Goal: Transaction & Acquisition: Purchase product/service

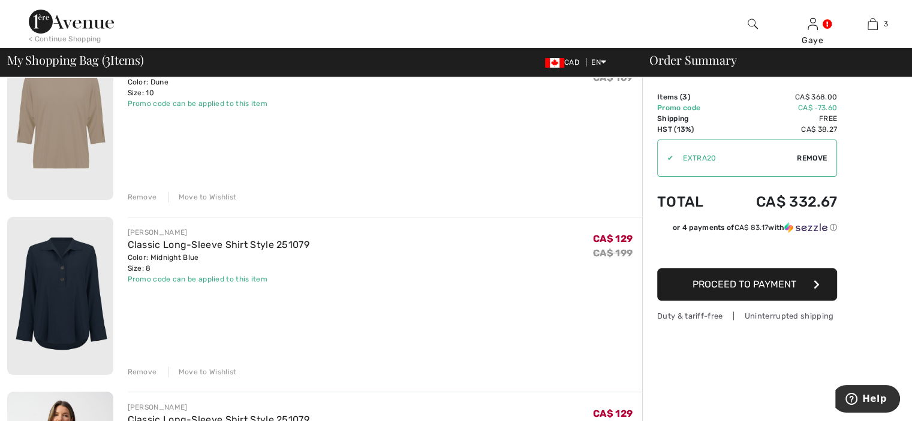
scroll to position [149, 0]
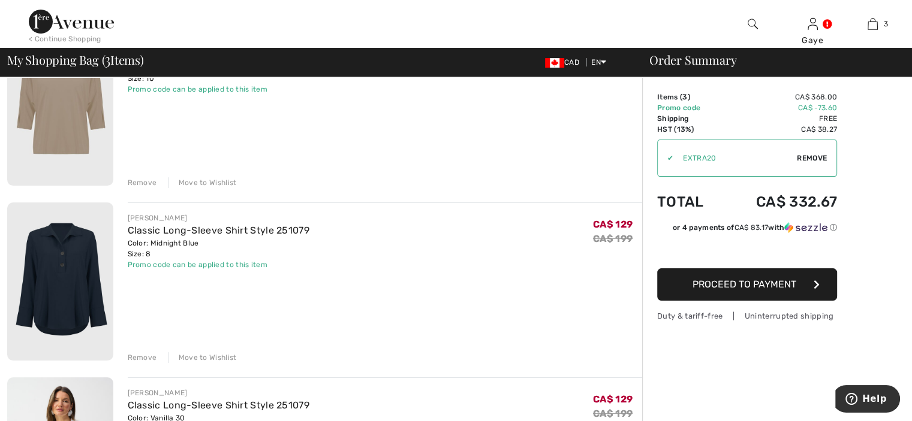
click at [140, 354] on div "Remove" at bounding box center [142, 357] width 29 height 11
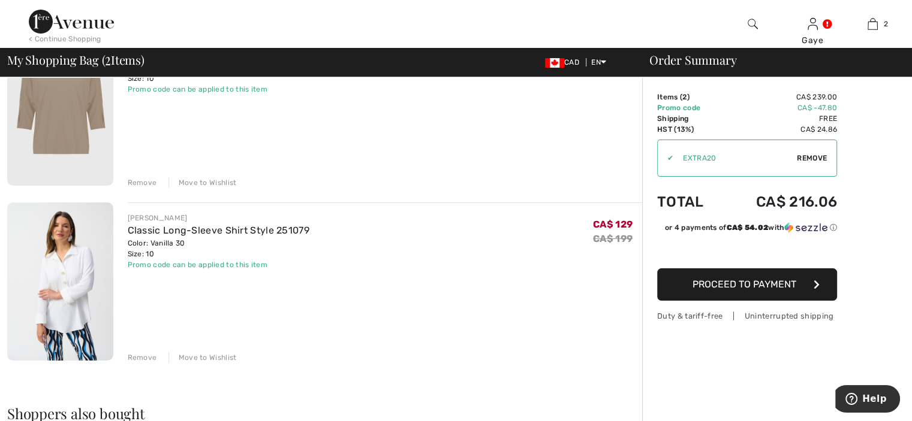
click at [69, 133] on img at bounding box center [60, 106] width 106 height 159
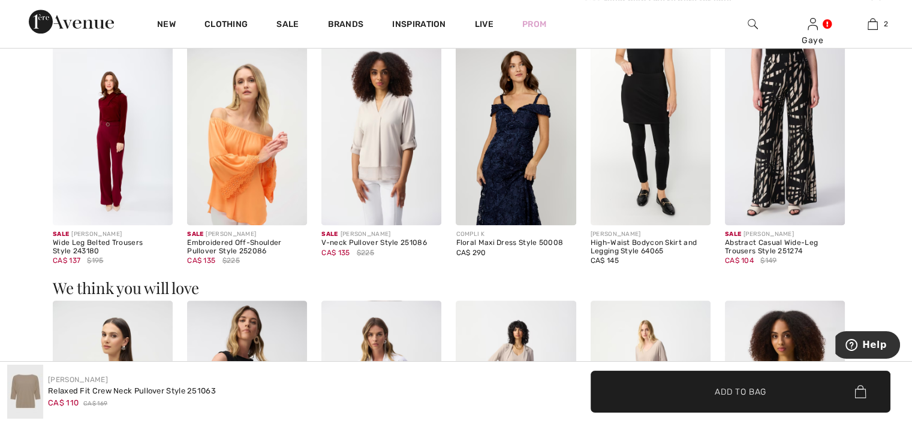
scroll to position [858, 0]
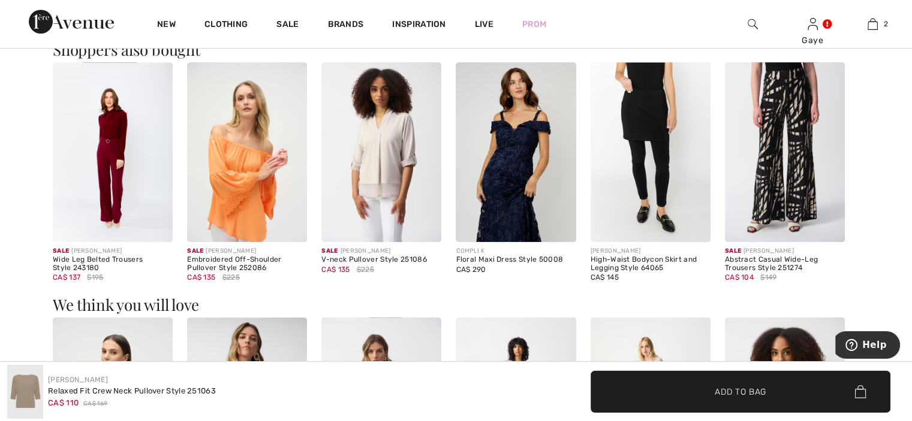
click at [134, 188] on img at bounding box center [113, 152] width 120 height 180
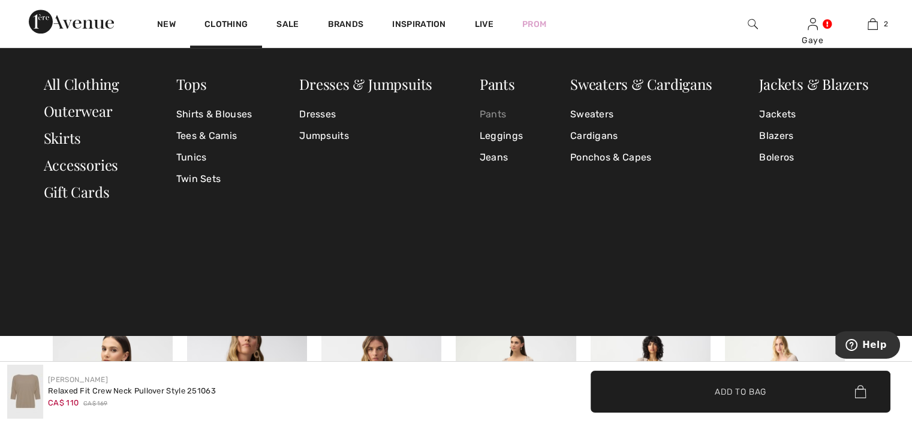
click at [500, 111] on link "Pants" at bounding box center [500, 115] width 43 height 22
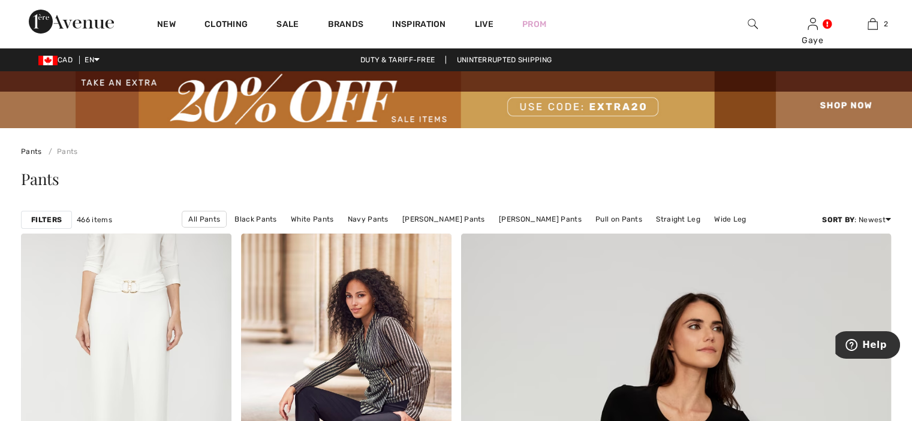
click at [49, 222] on strong "Filters" at bounding box center [46, 220] width 31 height 11
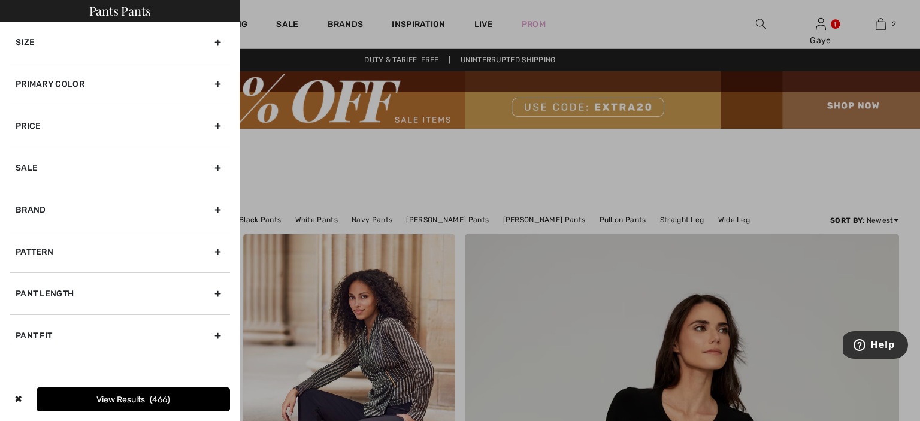
click at [215, 88] on div "Primary Color" at bounding box center [120, 84] width 221 height 42
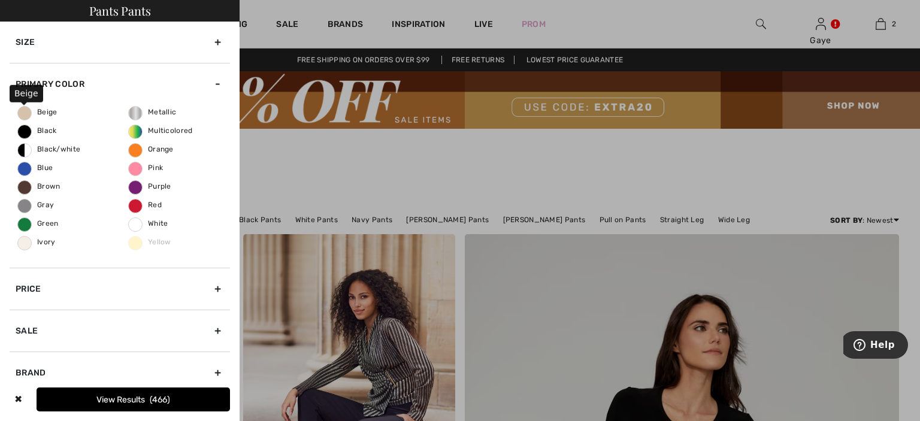
click at [22, 115] on span "Beige" at bounding box center [38, 112] width 40 height 8
click at [0, 0] on input "Beige" at bounding box center [0, 0] width 0 height 0
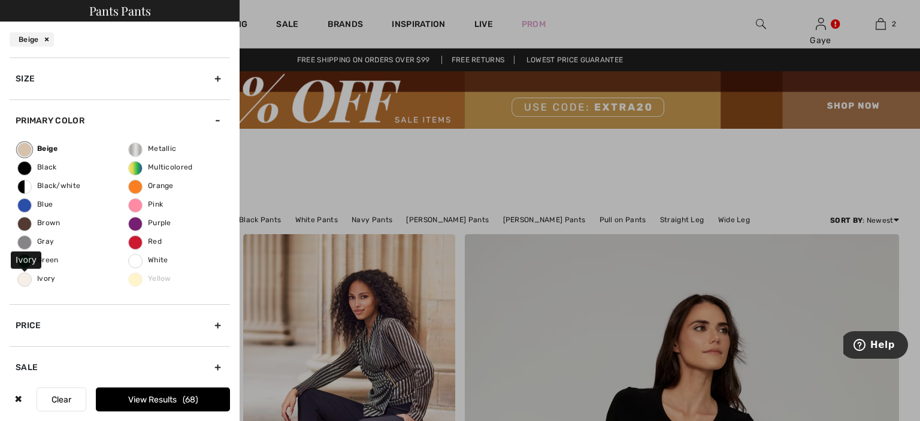
click at [21, 281] on span "Ivory" at bounding box center [37, 278] width 38 height 8
click at [0, 0] on input "Ivory" at bounding box center [0, 0] width 0 height 0
click at [206, 78] on div "Size" at bounding box center [120, 79] width 221 height 42
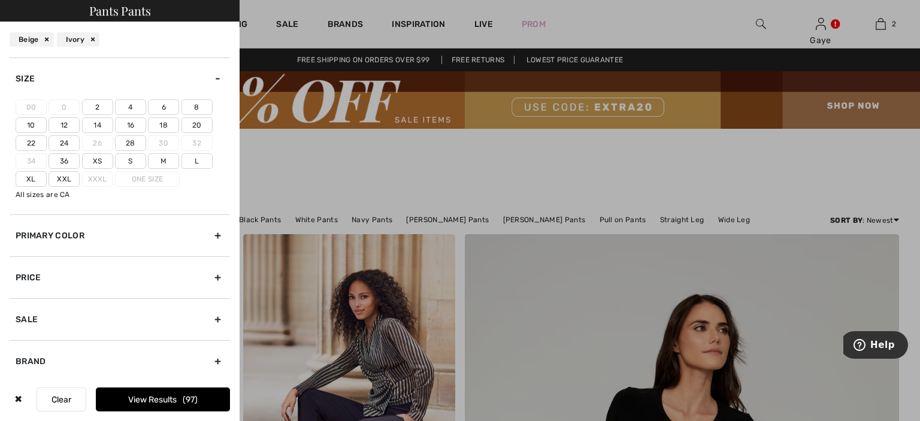
click at [29, 125] on label "10" at bounding box center [31, 125] width 31 height 16
click at [0, 0] on input"] "10" at bounding box center [0, 0] width 0 height 0
click at [173, 396] on button "View Results 43" at bounding box center [163, 400] width 134 height 24
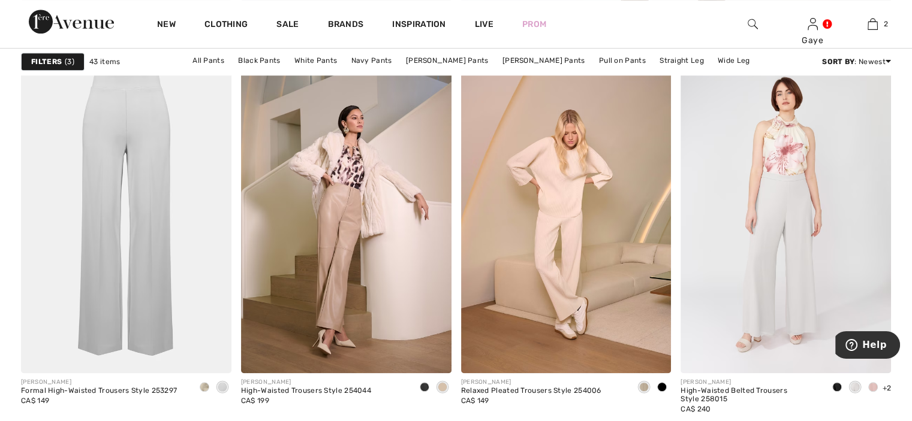
scroll to position [949, 0]
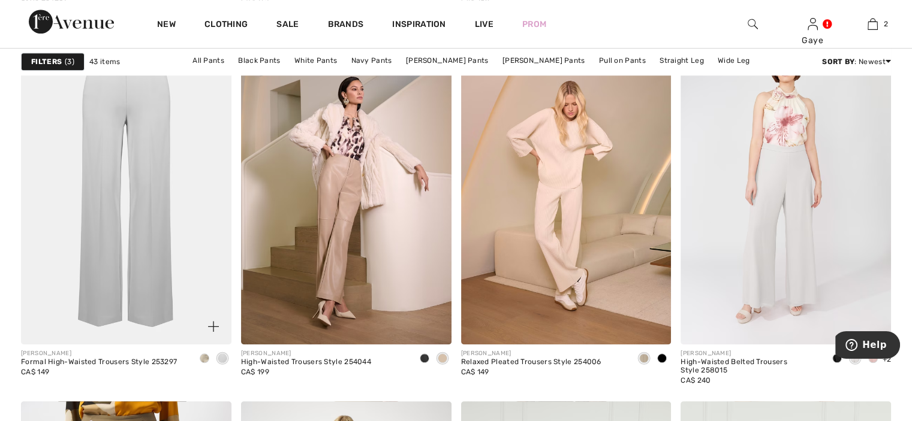
click at [125, 198] on img at bounding box center [126, 186] width 210 height 315
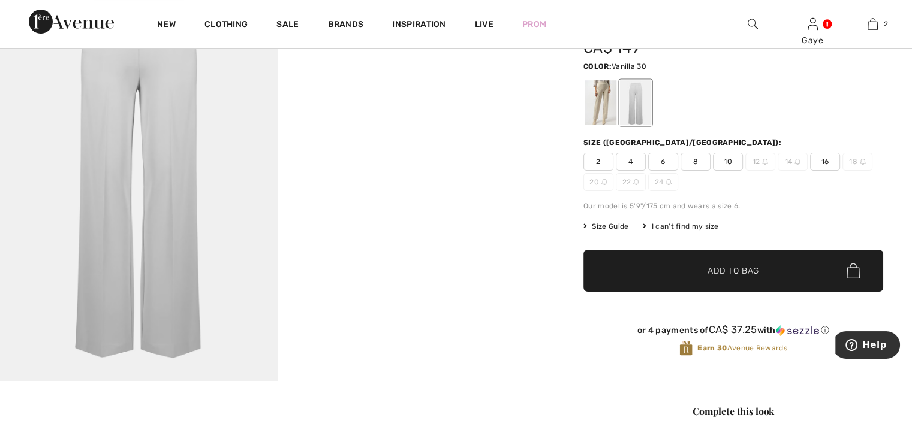
scroll to position [153, 0]
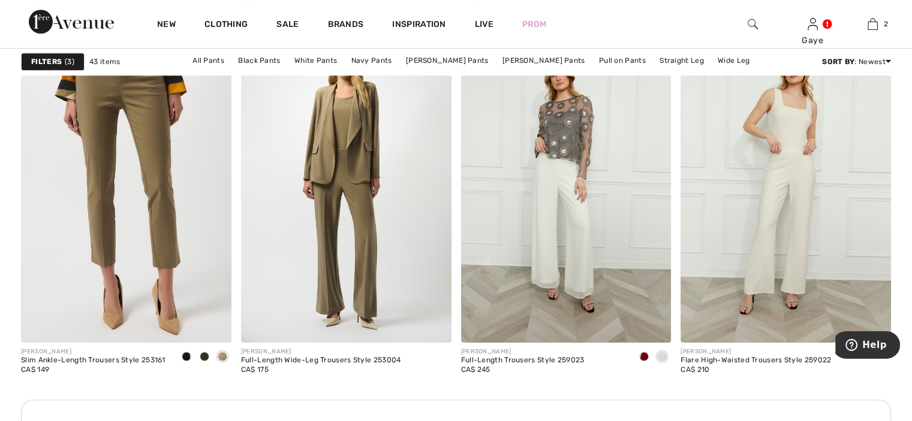
scroll to position [1352, 0]
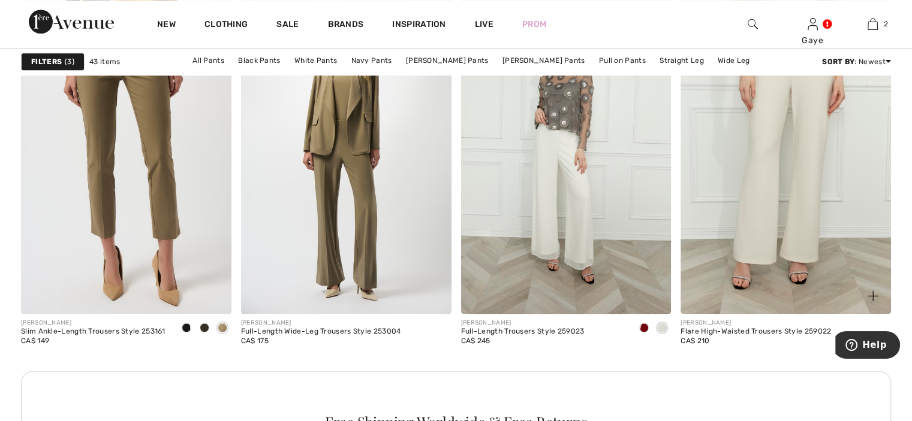
click at [786, 197] on img at bounding box center [785, 155] width 210 height 315
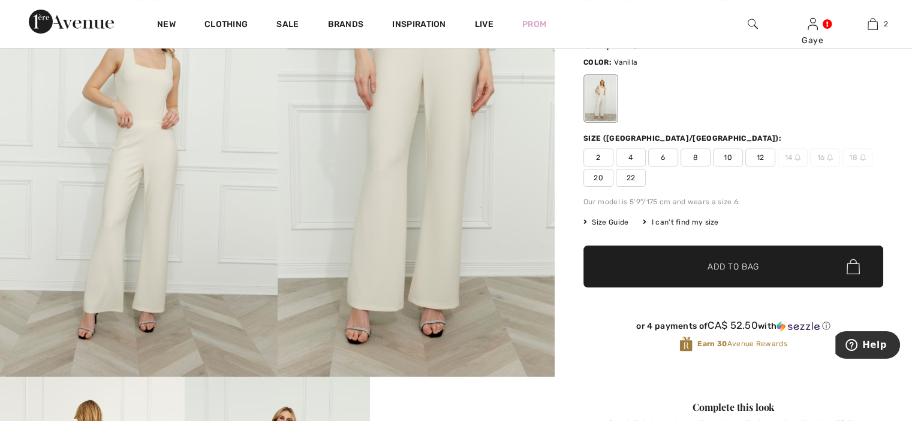
scroll to position [118, 0]
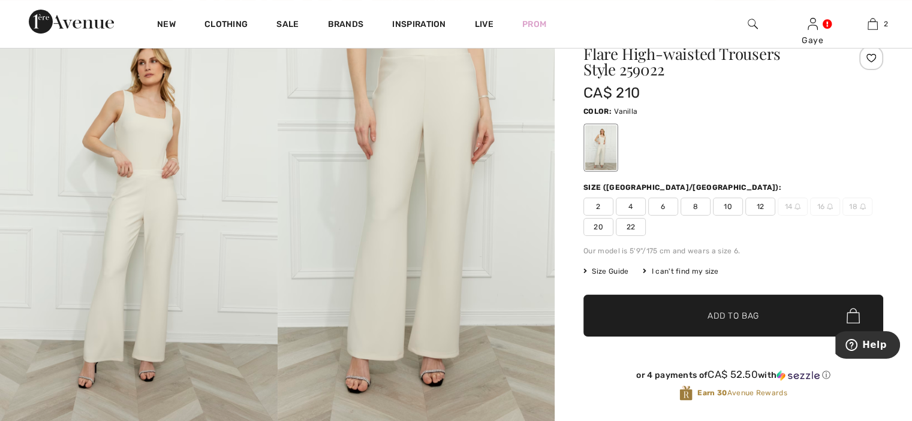
click at [446, 177] on img at bounding box center [415, 218] width 277 height 416
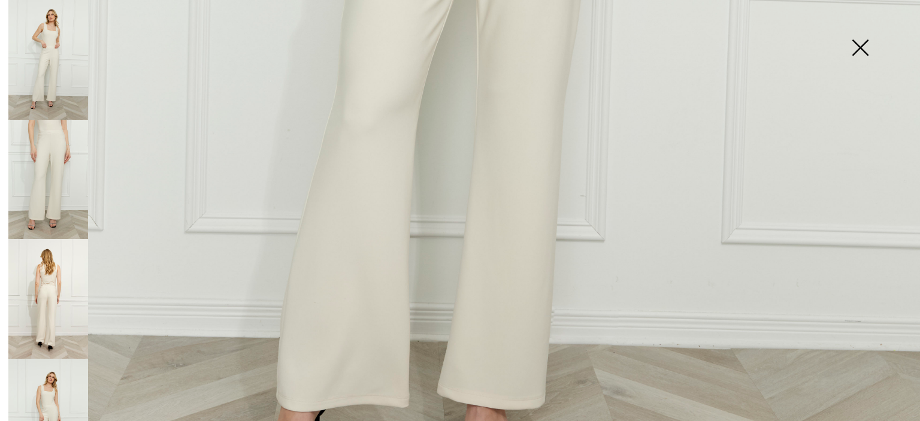
scroll to position [811, 0]
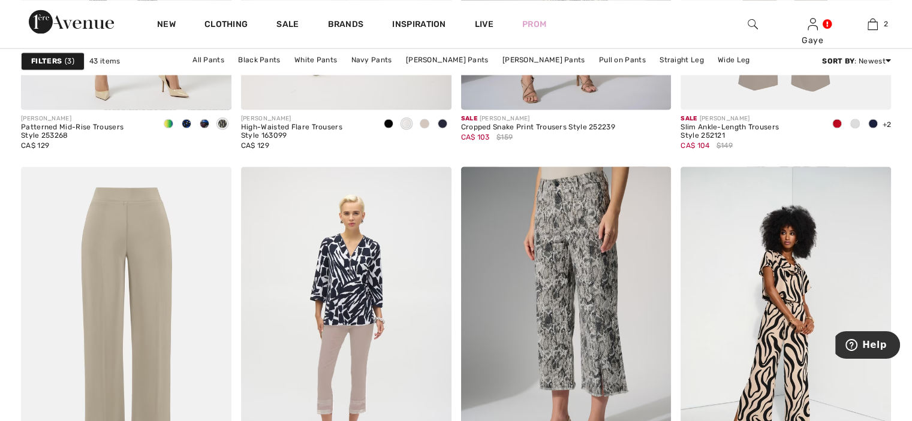
scroll to position [2172, 0]
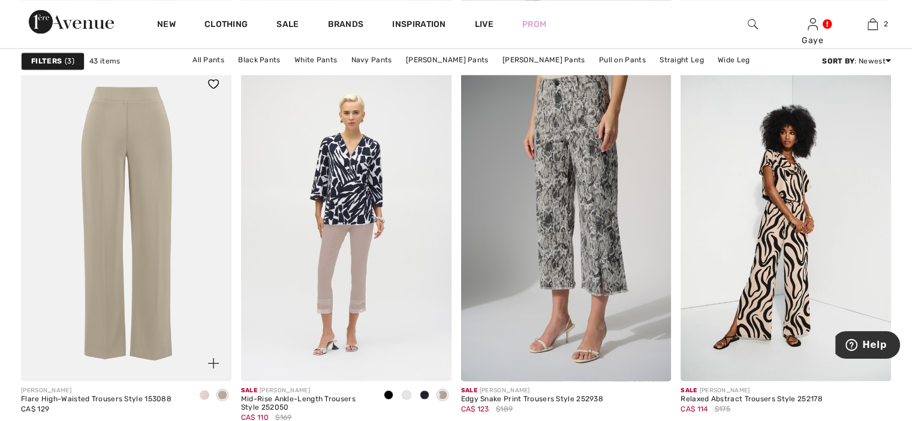
click at [168, 299] on img at bounding box center [126, 223] width 210 height 315
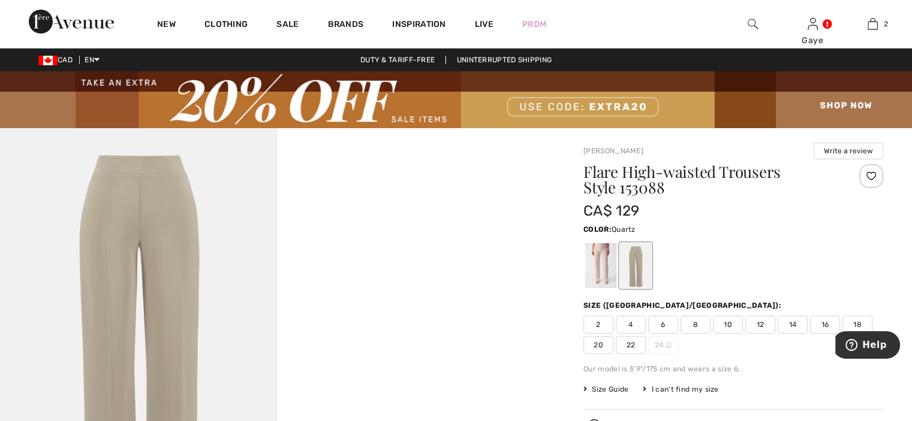
click at [591, 253] on div at bounding box center [600, 265] width 31 height 45
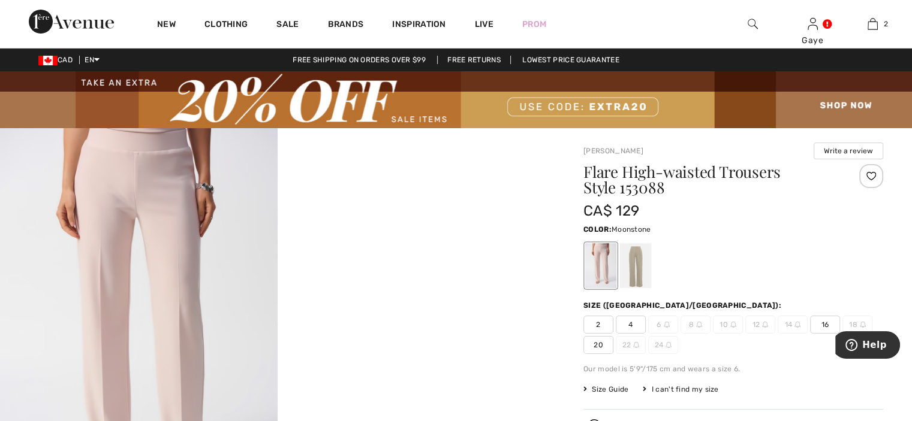
click at [635, 263] on div at bounding box center [635, 265] width 31 height 45
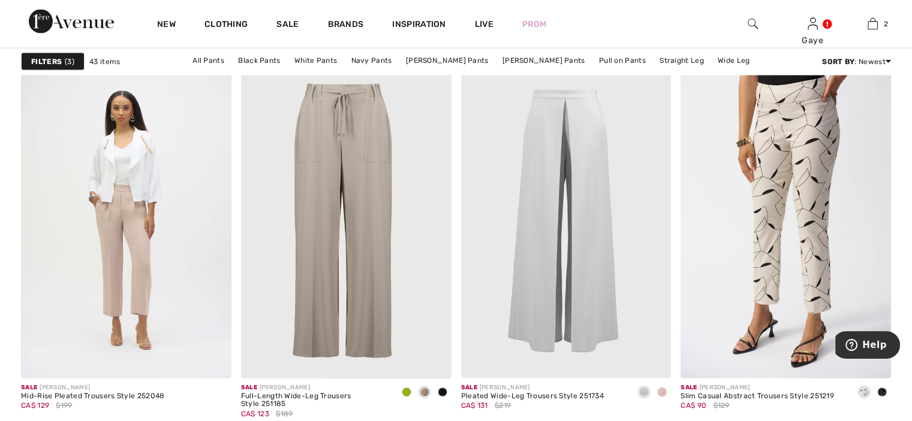
scroll to position [2576, 0]
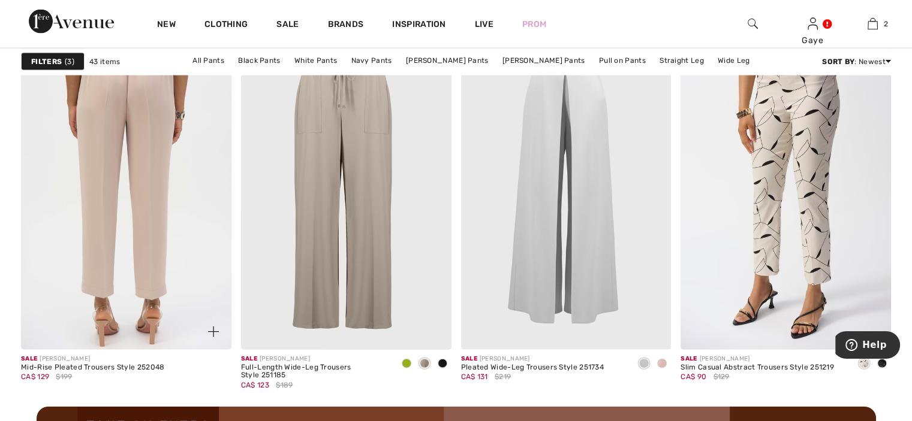
click at [152, 218] on img at bounding box center [126, 191] width 210 height 315
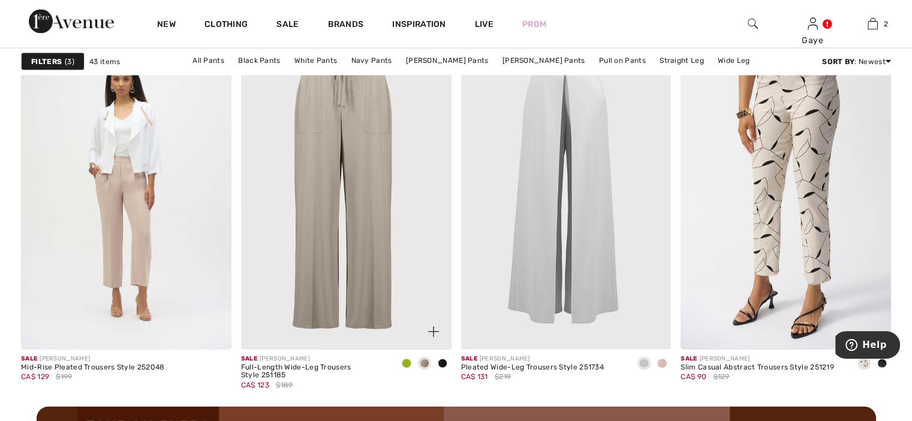
click at [280, 369] on div "Full-Length Wide-Leg Trousers Style 251185" at bounding box center [314, 372] width 147 height 17
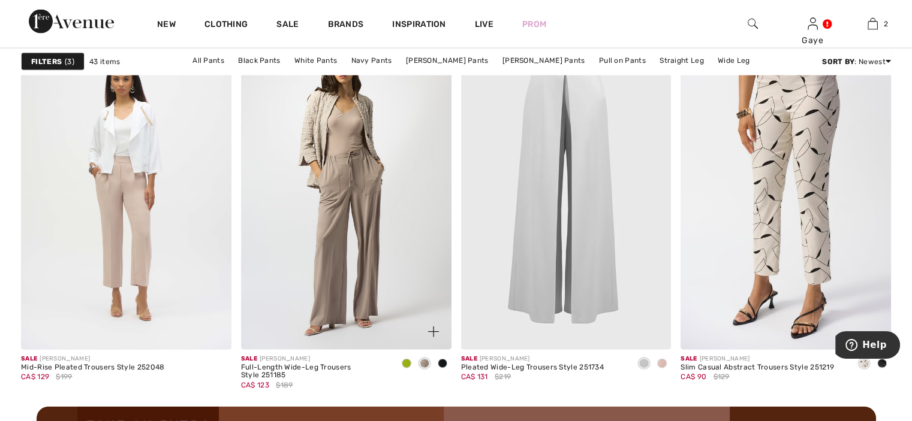
click at [315, 304] on img at bounding box center [346, 191] width 210 height 315
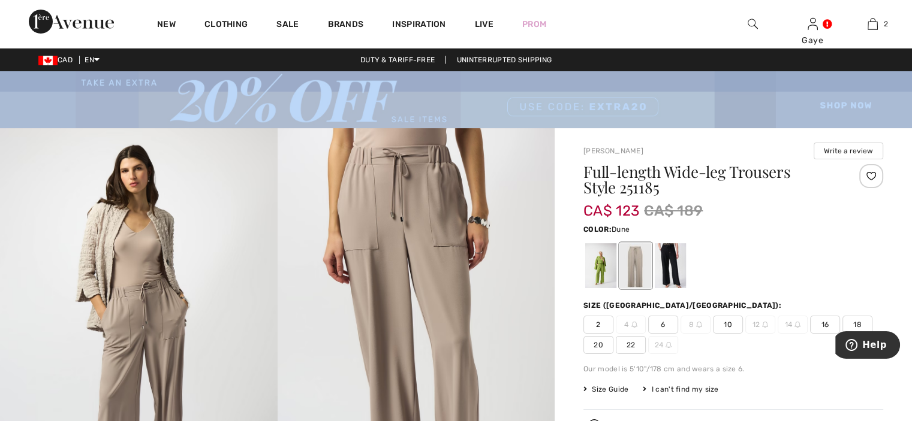
drag, startPoint x: 909, startPoint y: 59, endPoint x: 909, endPoint y: 89, distance: 30.6
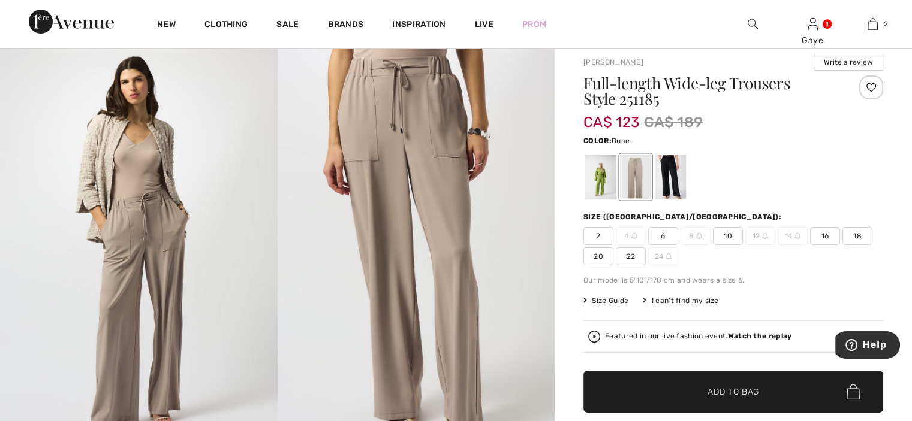
scroll to position [56, 0]
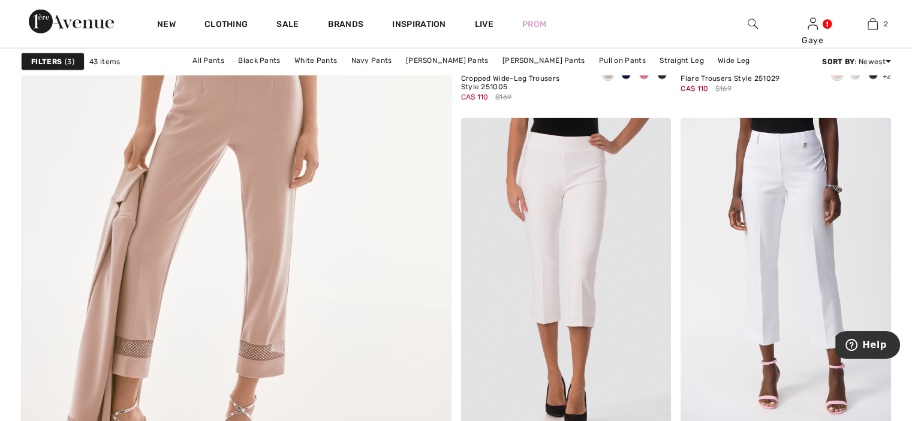
scroll to position [3482, 0]
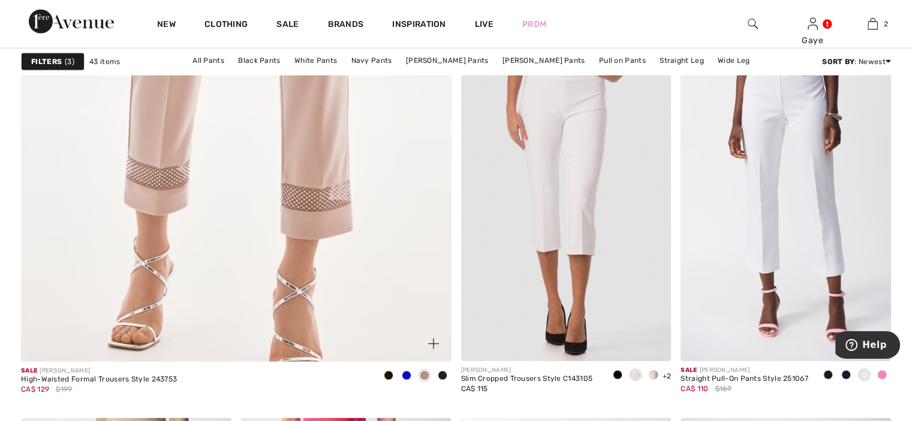
click at [233, 228] on img at bounding box center [236, 61] width 516 height 774
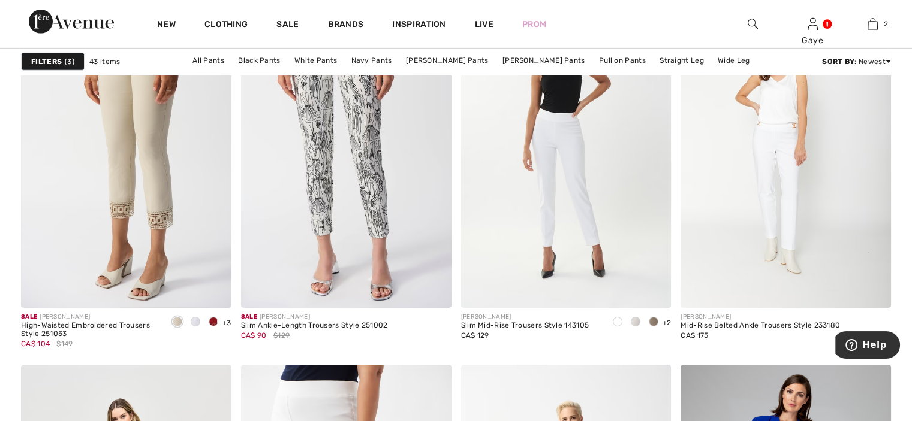
scroll to position [3864, 0]
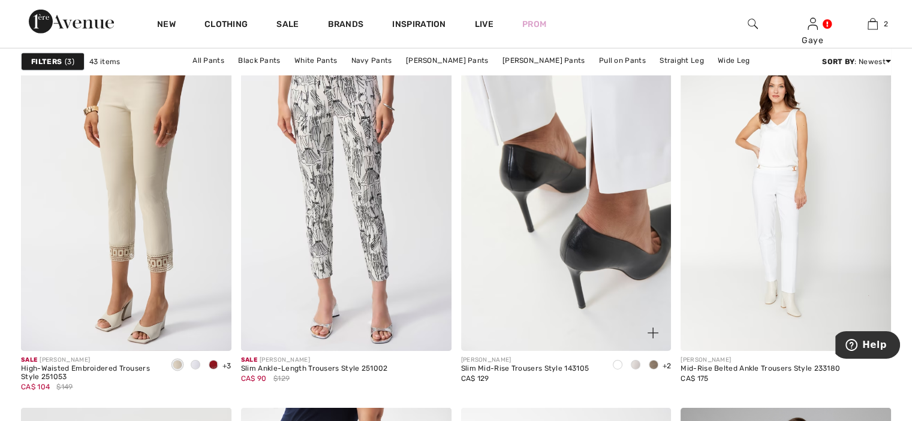
click at [588, 245] on img at bounding box center [566, 193] width 210 height 315
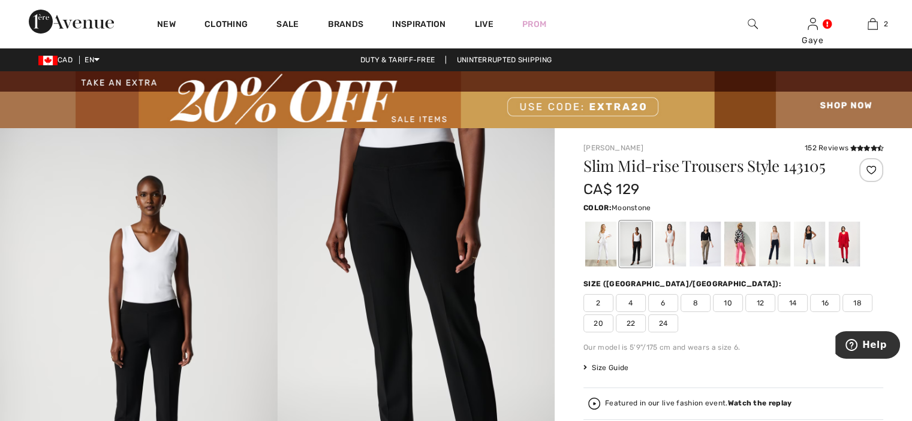
click at [669, 238] on div at bounding box center [669, 244] width 31 height 45
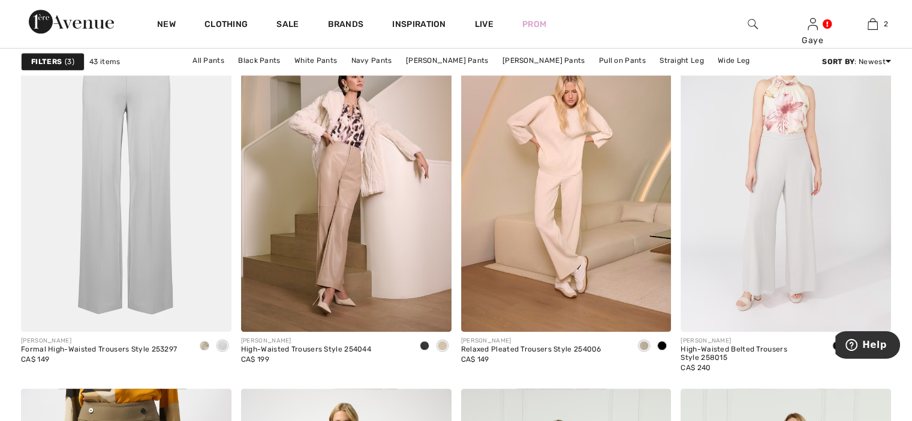
scroll to position [947, 0]
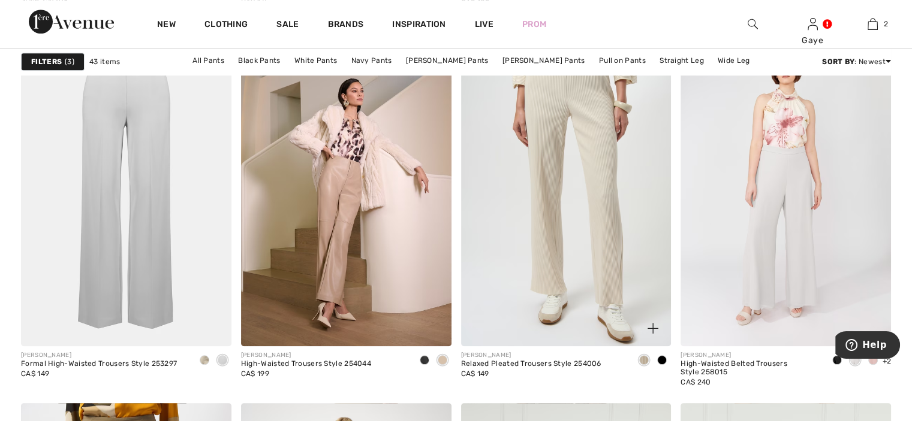
click at [583, 210] on img at bounding box center [566, 188] width 210 height 315
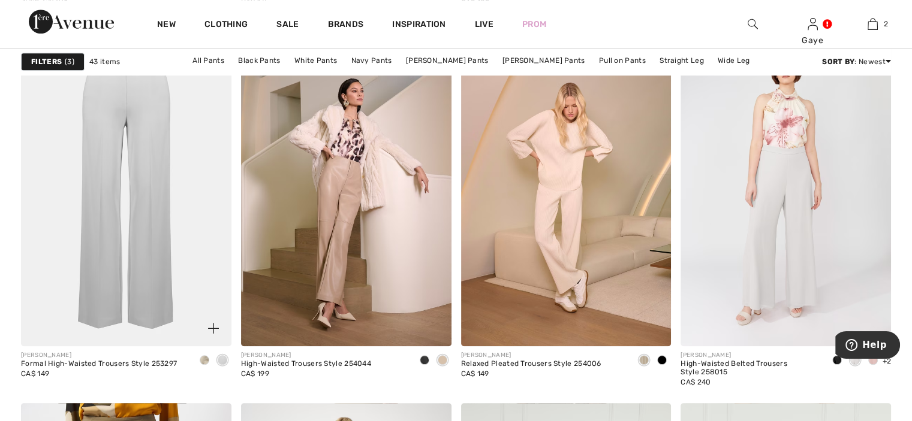
click at [129, 159] on img at bounding box center [126, 188] width 210 height 315
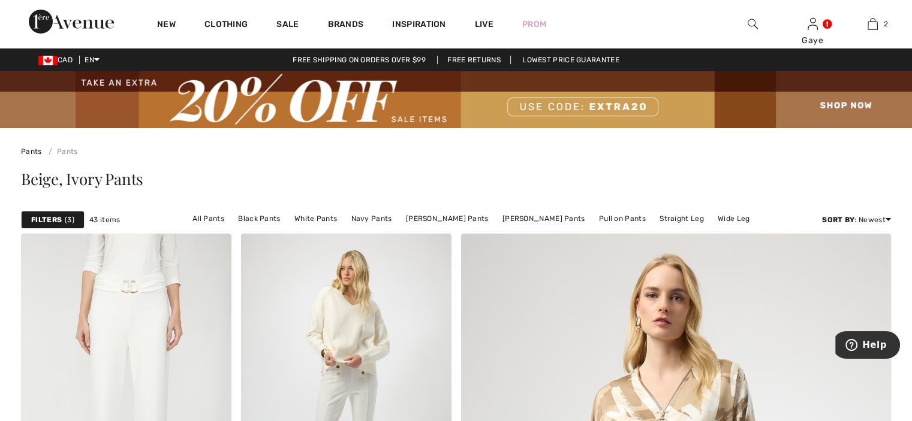
click at [702, 43] on div "New Clothing Sale Brands Inspiration Live Prom Gaye Hi, Gaye! 50 Reward points …" at bounding box center [456, 24] width 912 height 48
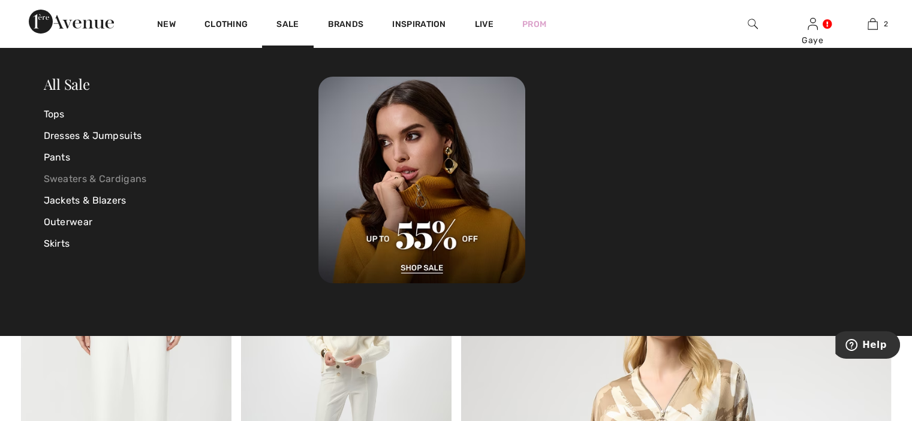
click at [132, 176] on link "Sweaters & Cardigans" at bounding box center [181, 179] width 275 height 22
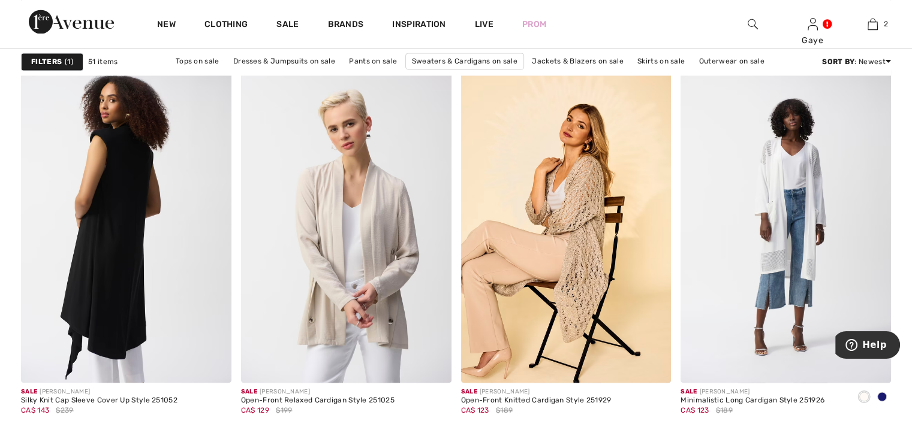
scroll to position [1822, 0]
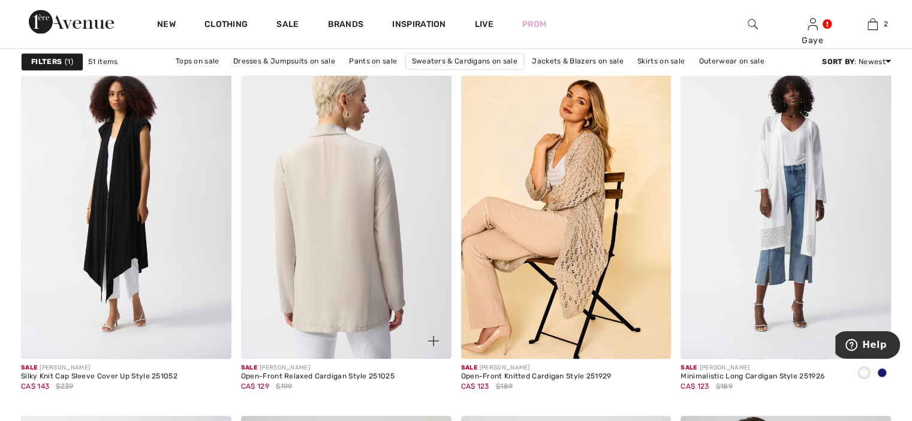
click at [310, 240] on img at bounding box center [346, 201] width 210 height 315
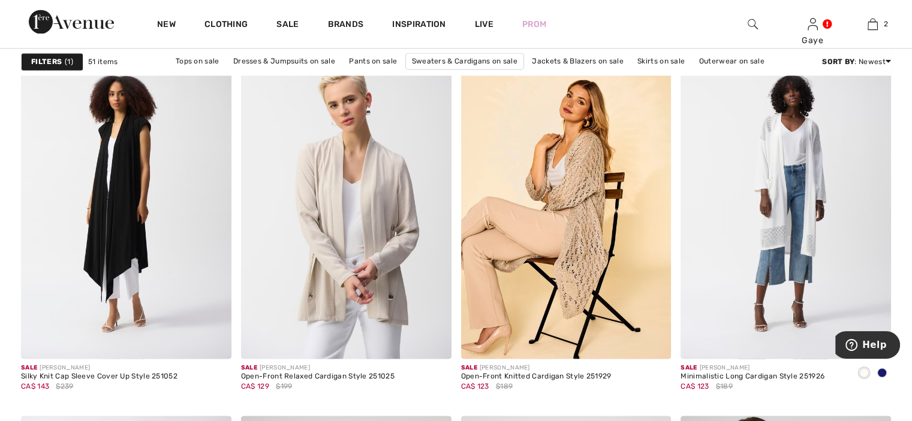
click at [50, 62] on strong "Filters" at bounding box center [46, 61] width 31 height 11
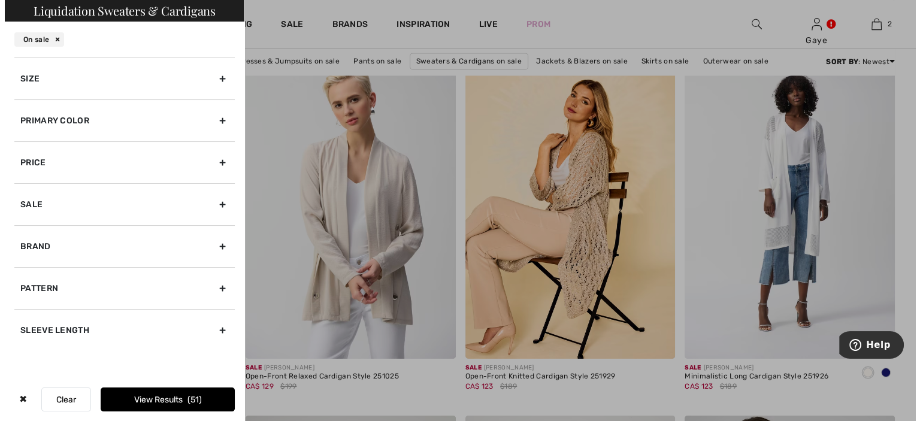
scroll to position [1837, 0]
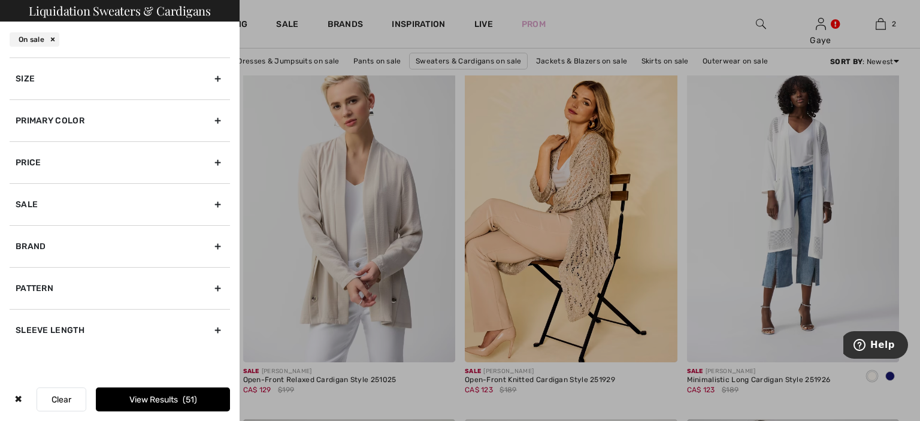
click at [215, 79] on div "Size" at bounding box center [120, 79] width 221 height 42
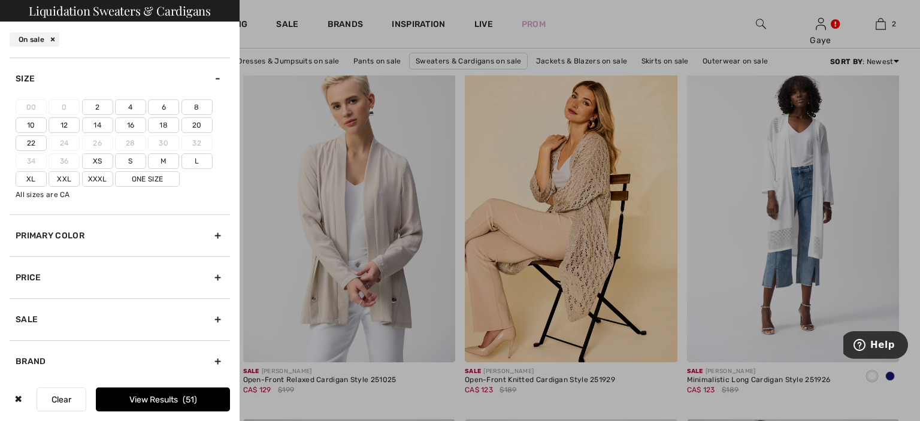
click at [29, 120] on label "10" at bounding box center [31, 125] width 31 height 16
click at [0, 0] on input"] "10" at bounding box center [0, 0] width 0 height 0
click at [214, 236] on div "Primary Color" at bounding box center [120, 236] width 221 height 42
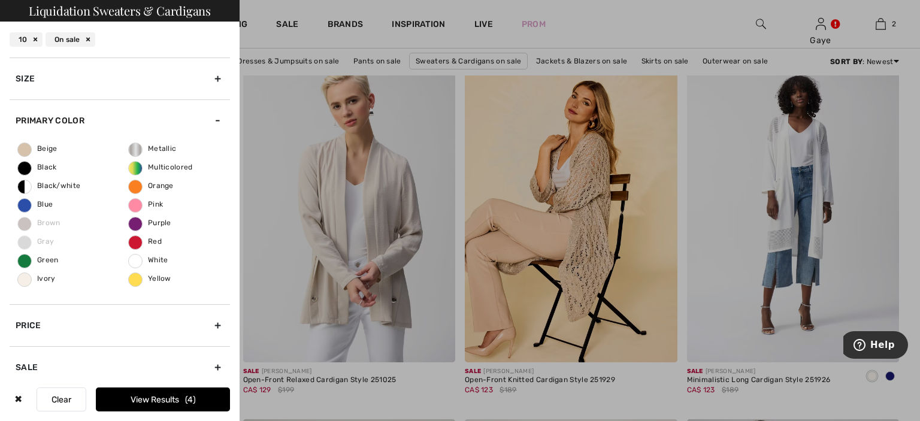
click at [198, 400] on button "View Results 4" at bounding box center [163, 400] width 134 height 24
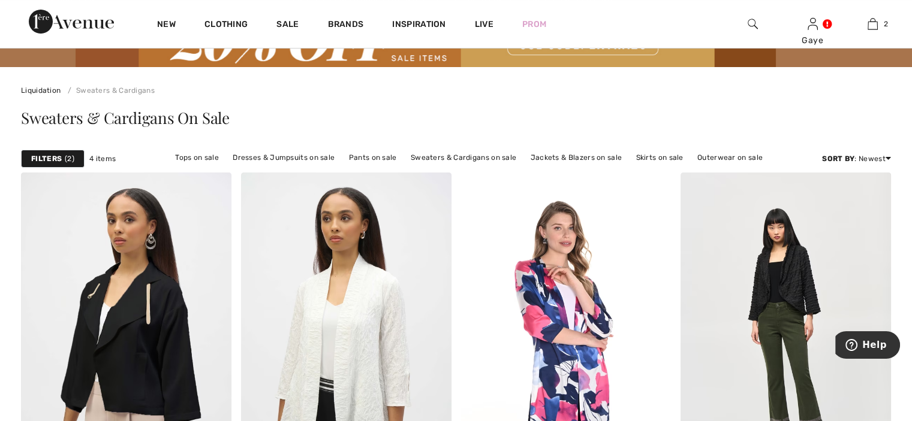
scroll to position [50, 0]
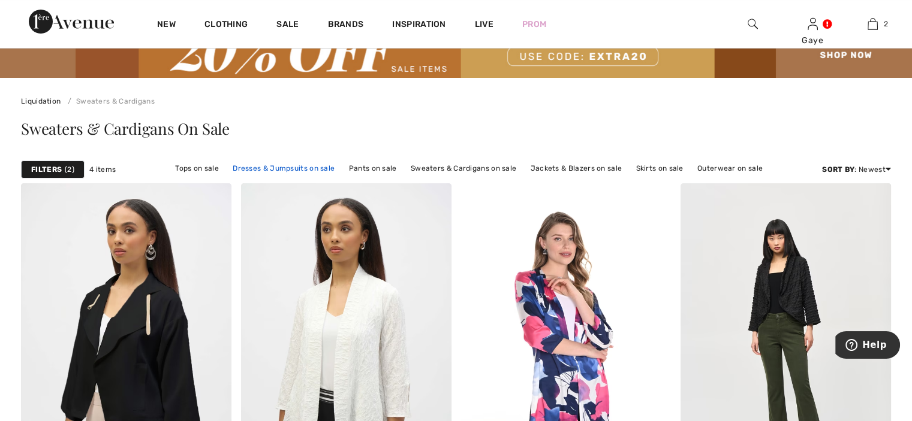
click at [284, 167] on link "Dresses & Jumpsuits on sale" at bounding box center [284, 169] width 114 height 16
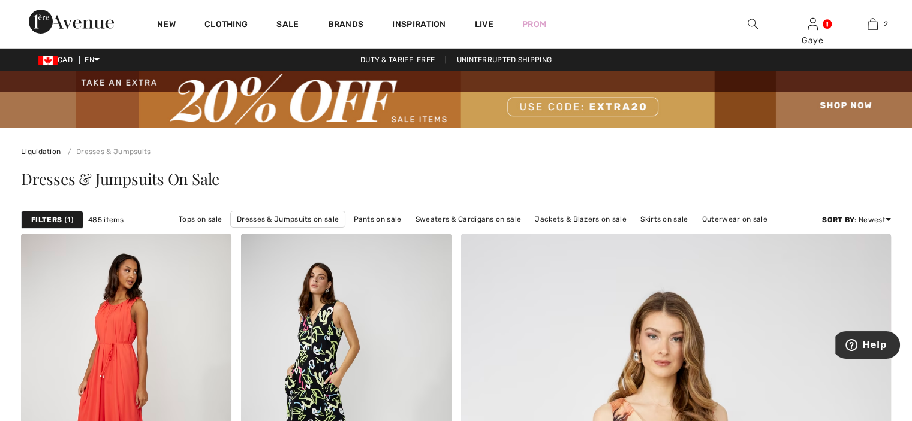
click at [71, 218] on span "1" at bounding box center [69, 220] width 8 height 11
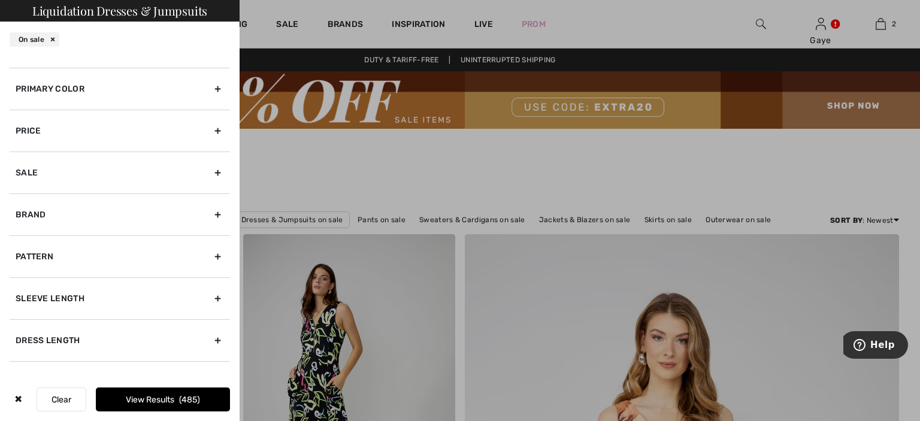
scroll to position [55, 0]
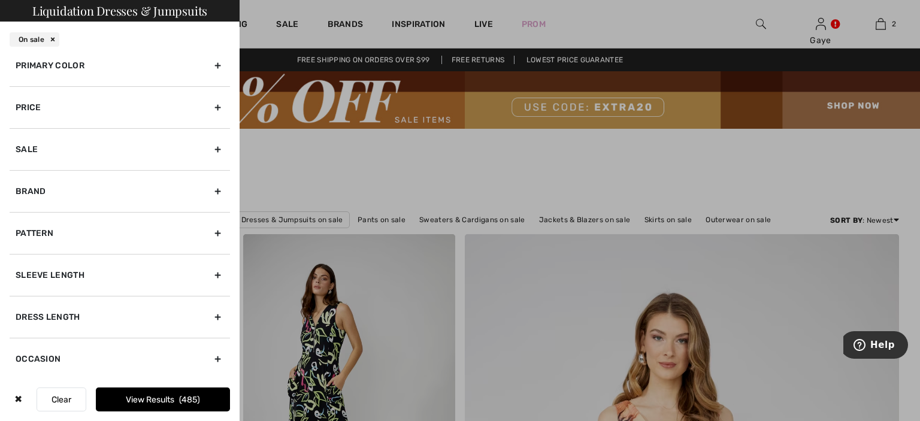
click at [73, 402] on button "Clear" at bounding box center [62, 400] width 50 height 24
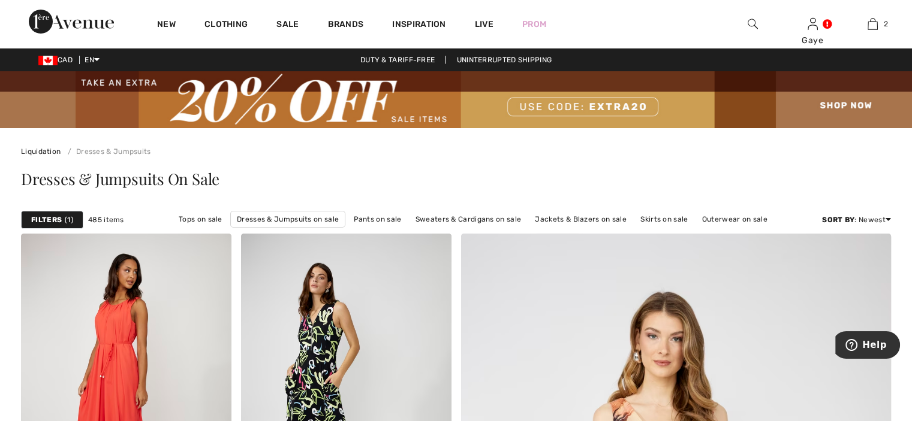
click at [56, 220] on strong "Filters" at bounding box center [46, 220] width 31 height 11
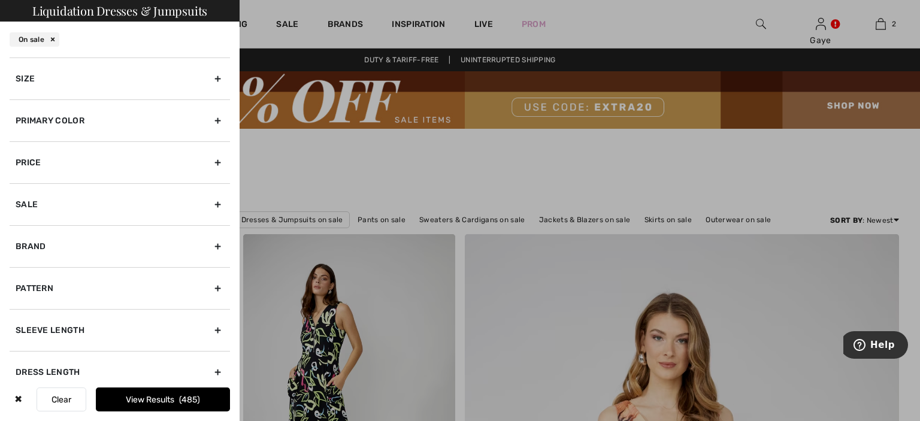
click at [206, 78] on div "Size" at bounding box center [120, 79] width 221 height 42
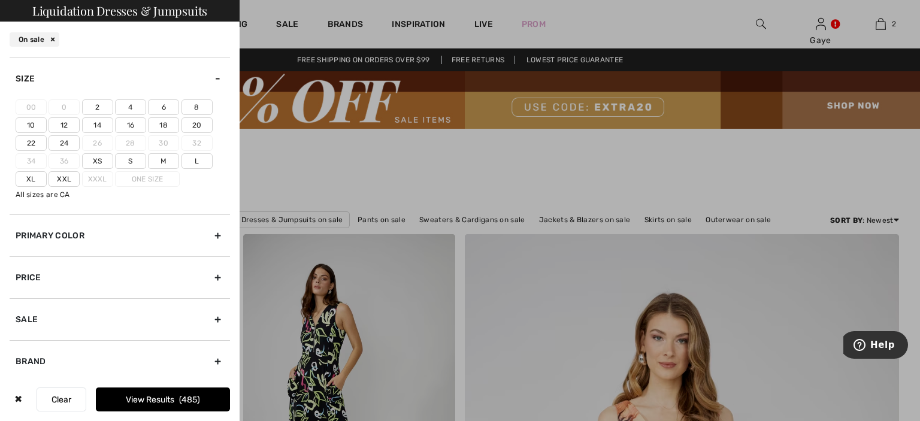
click at [34, 126] on label "10" at bounding box center [31, 125] width 31 height 16
click at [0, 0] on input"] "10" at bounding box center [0, 0] width 0 height 0
click at [56, 322] on div "Sale" at bounding box center [120, 319] width 221 height 42
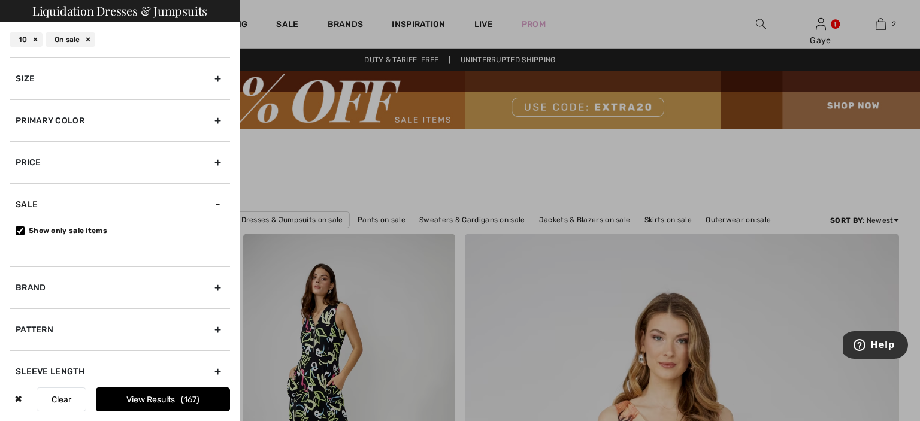
click at [120, 400] on button "View Results 167" at bounding box center [163, 400] width 134 height 24
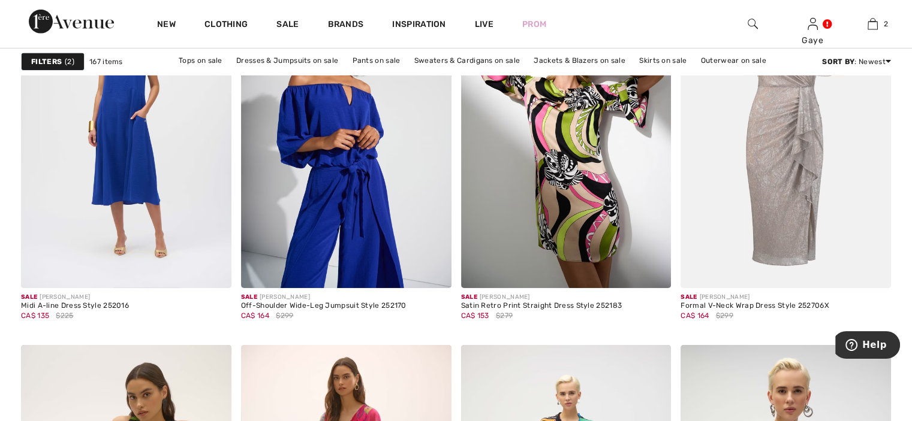
scroll to position [3719, 0]
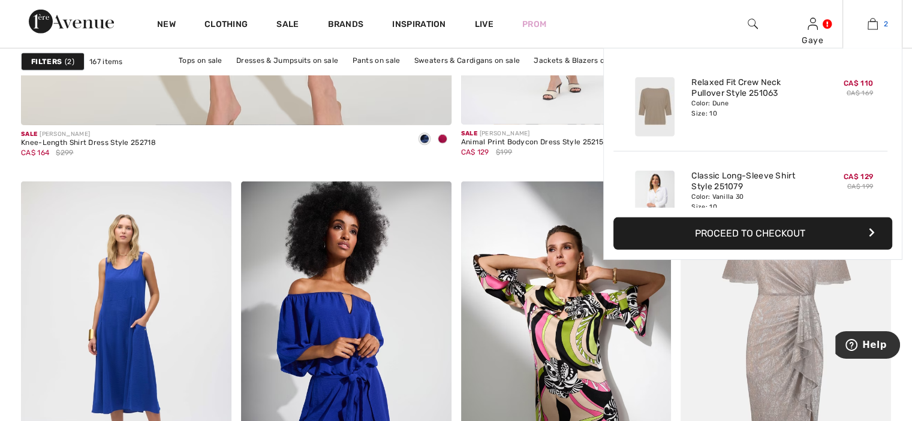
click at [870, 25] on img at bounding box center [872, 24] width 10 height 14
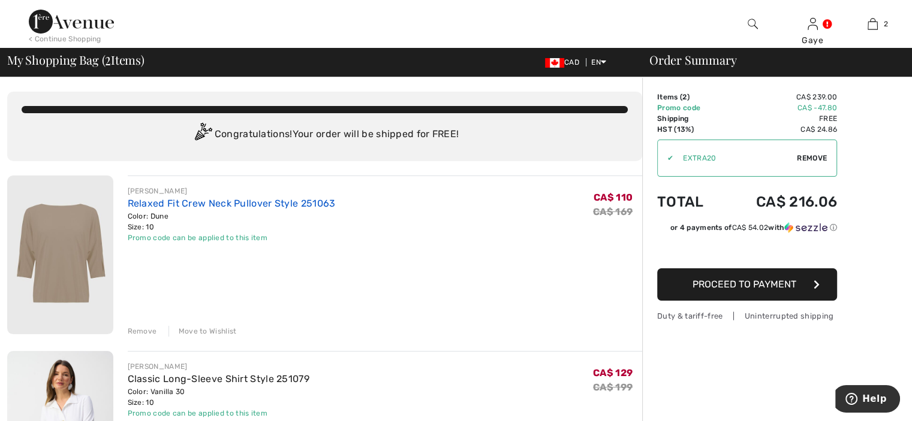
click at [282, 204] on link "Relaxed Fit Crew Neck Pullover Style 251063" at bounding box center [232, 203] width 208 height 11
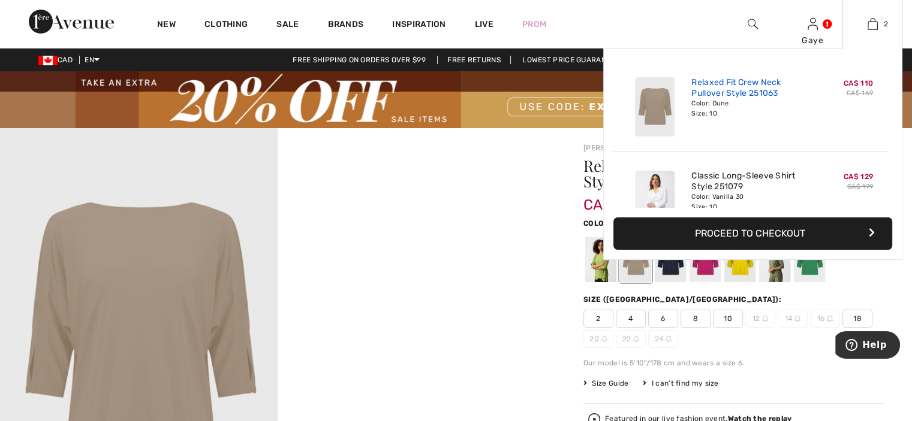
click at [738, 92] on link "Relaxed Fit Crew Neck Pullover Style 251063" at bounding box center [750, 88] width 118 height 22
click at [873, 22] on img at bounding box center [872, 24] width 10 height 14
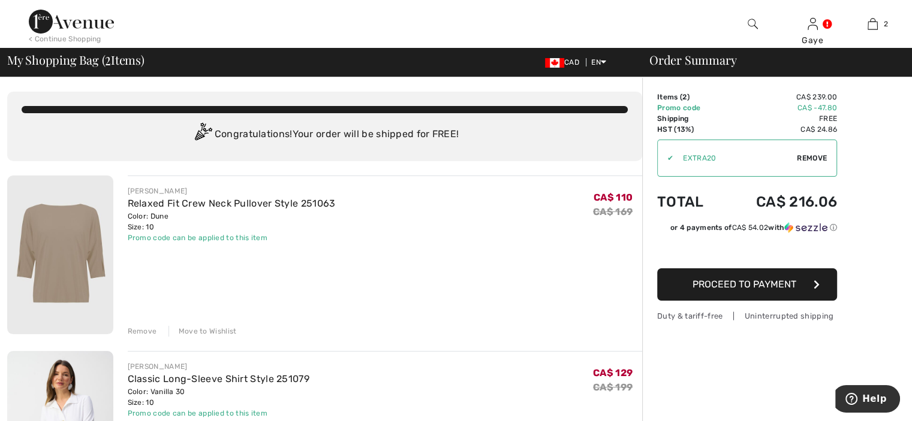
click at [202, 329] on div "Move to Wishlist" at bounding box center [202, 331] width 68 height 11
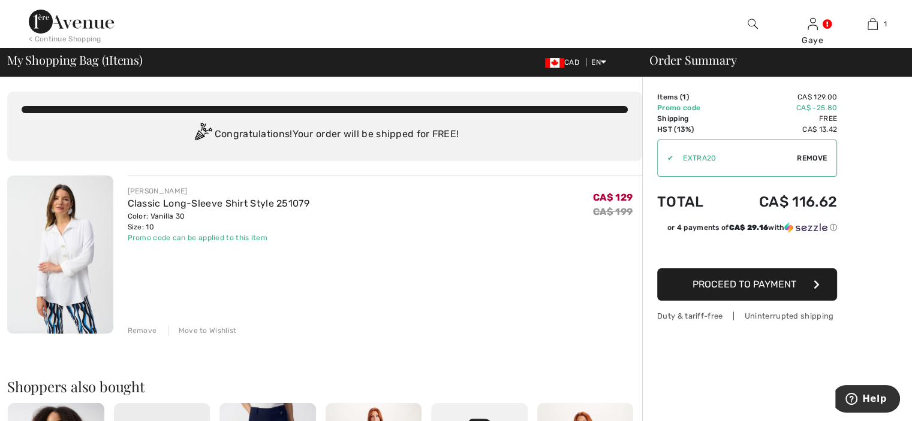
click at [64, 251] on img at bounding box center [60, 255] width 106 height 158
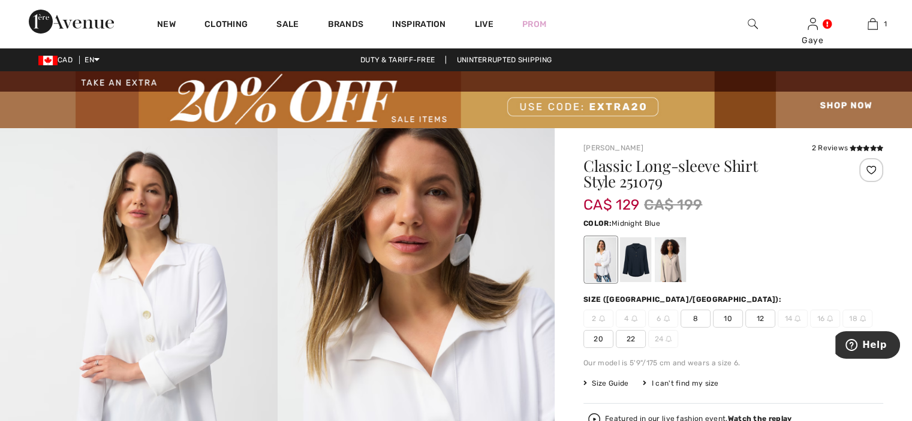
click at [636, 253] on div at bounding box center [635, 259] width 31 height 45
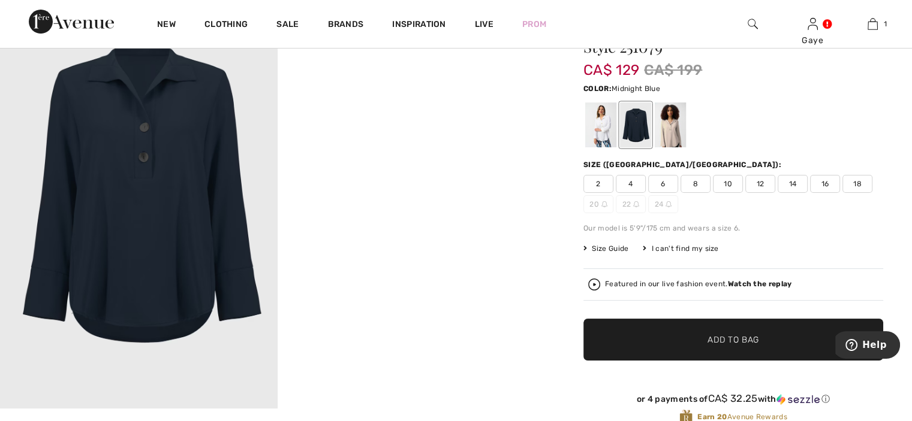
scroll to position [185, 0]
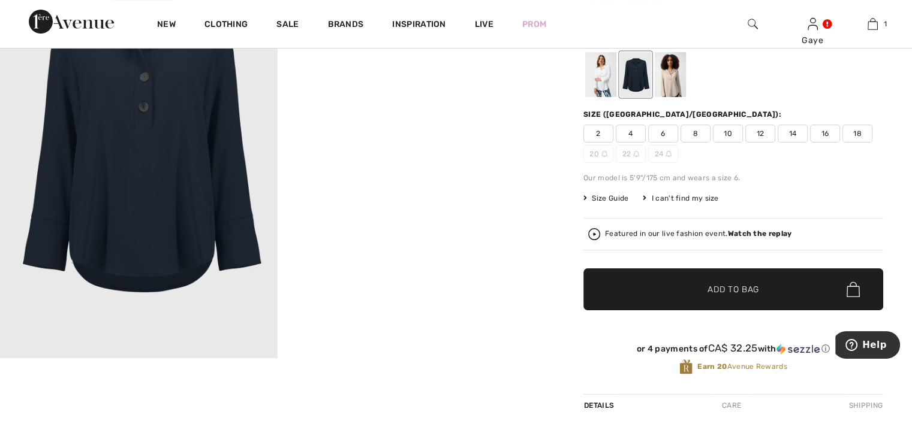
click at [767, 230] on strong "Watch the replay" at bounding box center [760, 234] width 64 height 8
click at [728, 138] on span "10" at bounding box center [728, 134] width 30 height 18
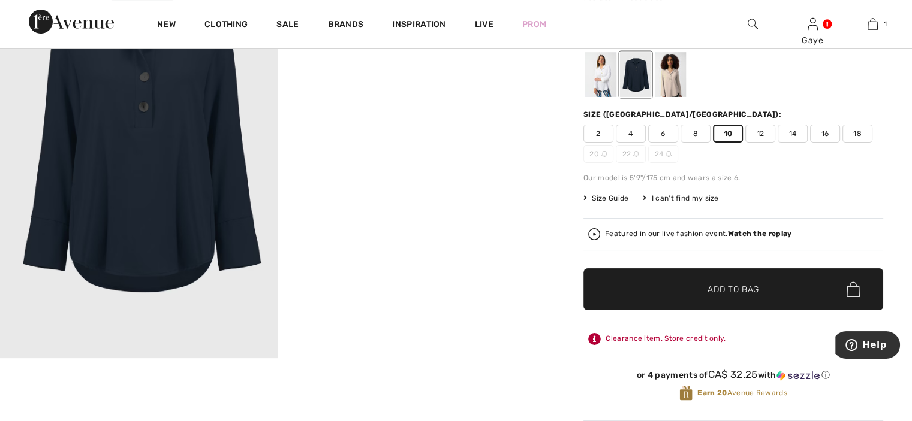
drag, startPoint x: 737, startPoint y: 282, endPoint x: 750, endPoint y: 284, distance: 12.7
click at [750, 284] on span "Add to Bag" at bounding box center [733, 289] width 52 height 13
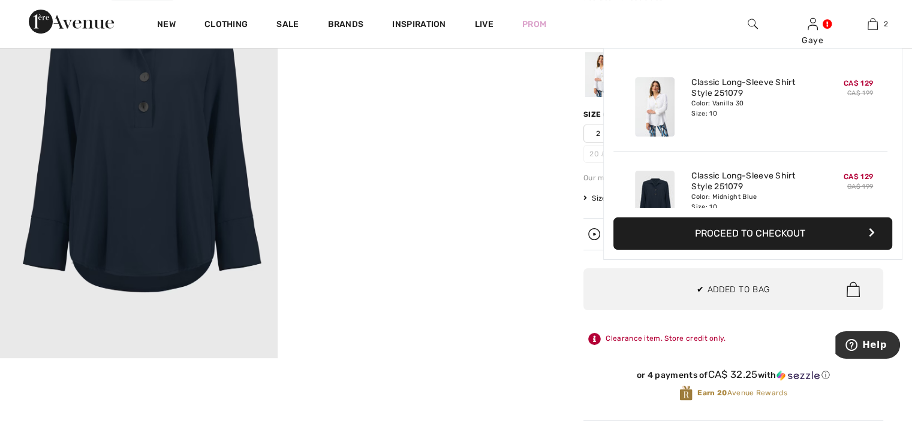
scroll to position [37, 0]
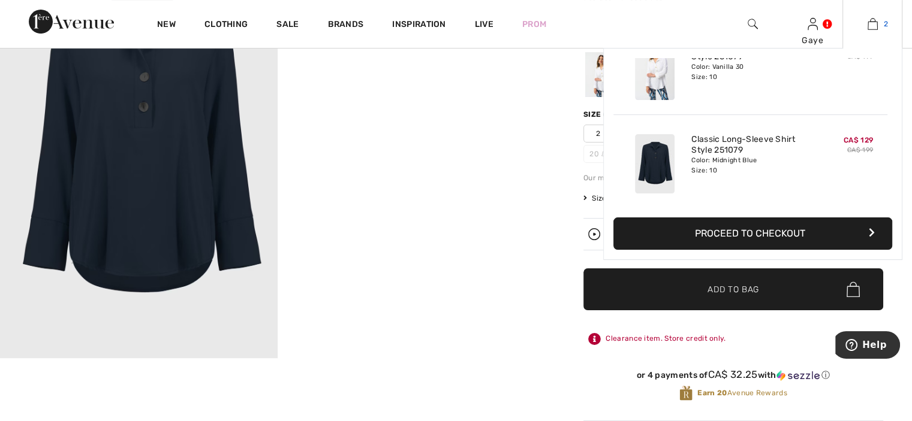
click at [871, 21] on img at bounding box center [872, 24] width 10 height 14
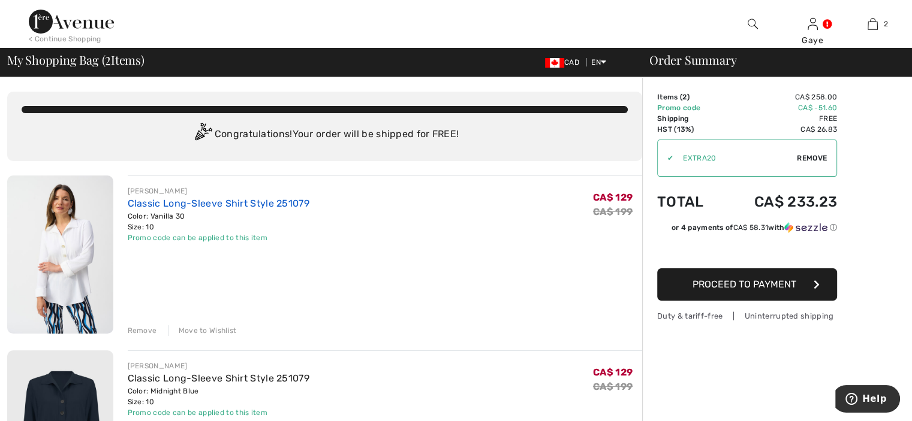
click at [182, 204] on link "Classic Long-Sleeve Shirt Style 251079" at bounding box center [219, 203] width 182 height 11
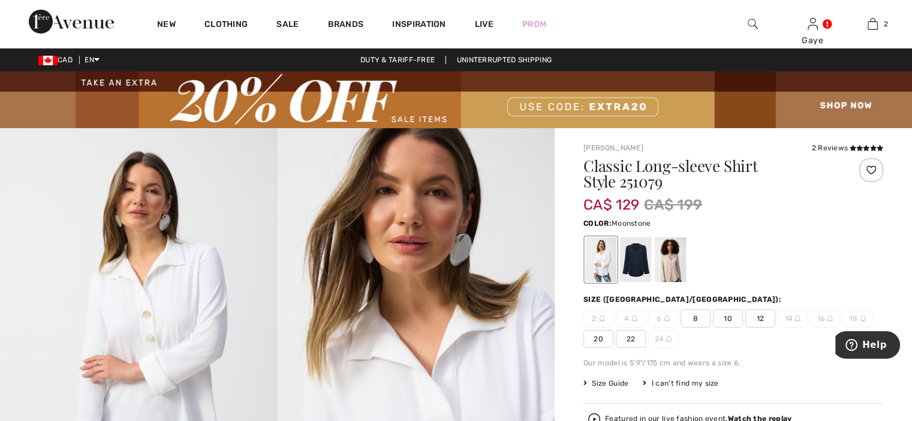
click at [676, 265] on div at bounding box center [669, 259] width 31 height 45
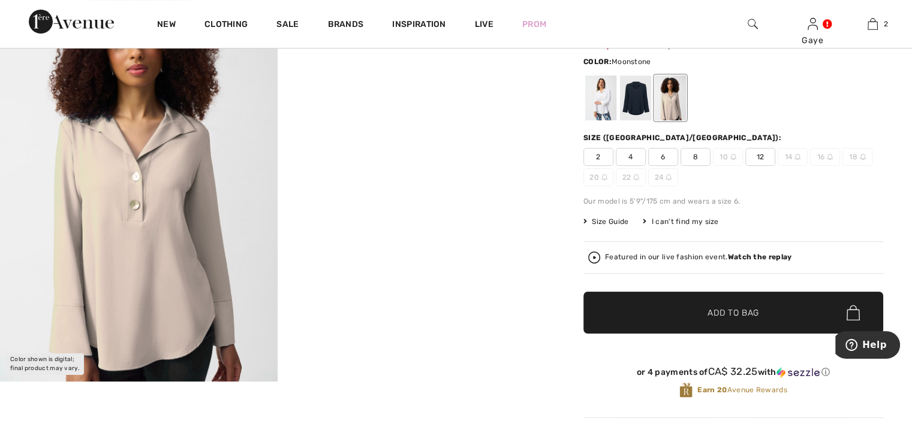
scroll to position [84, 0]
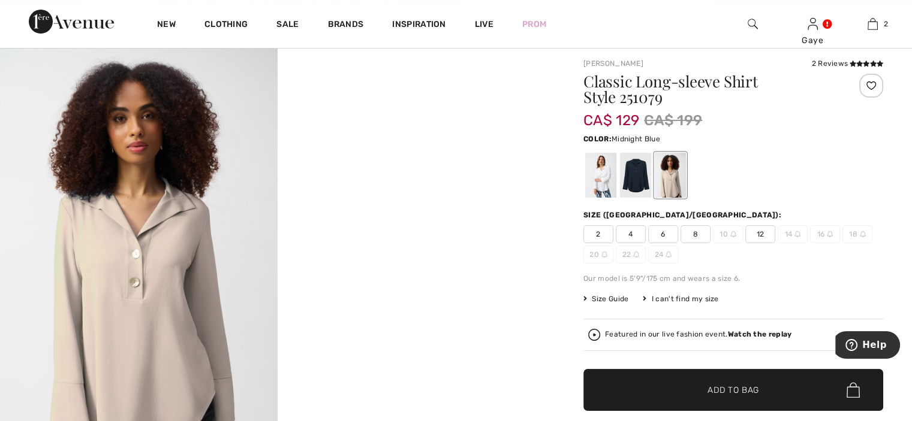
click at [638, 186] on div at bounding box center [635, 175] width 31 height 45
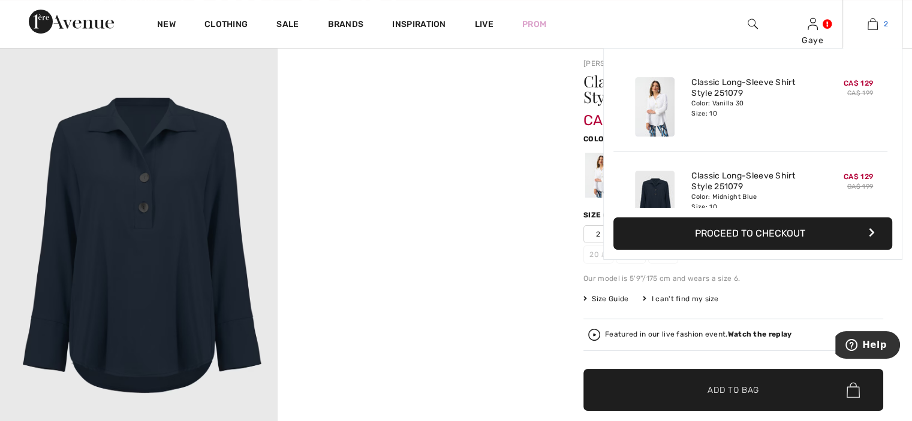
click at [873, 26] on img at bounding box center [872, 24] width 10 height 14
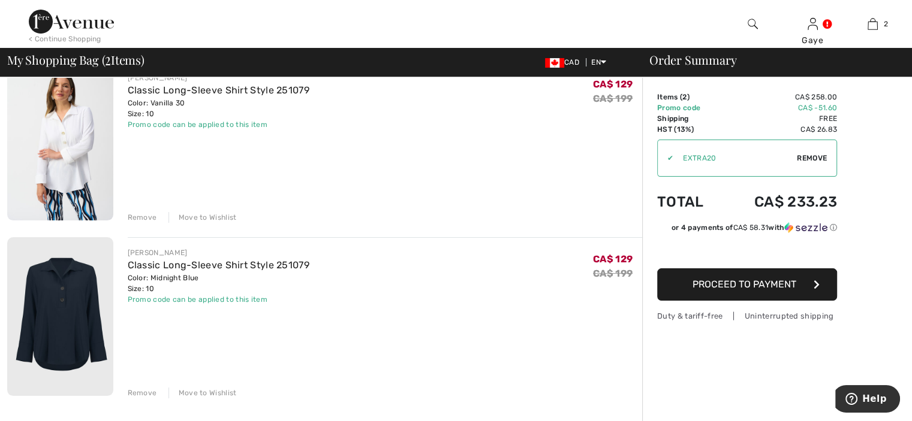
scroll to position [126, 0]
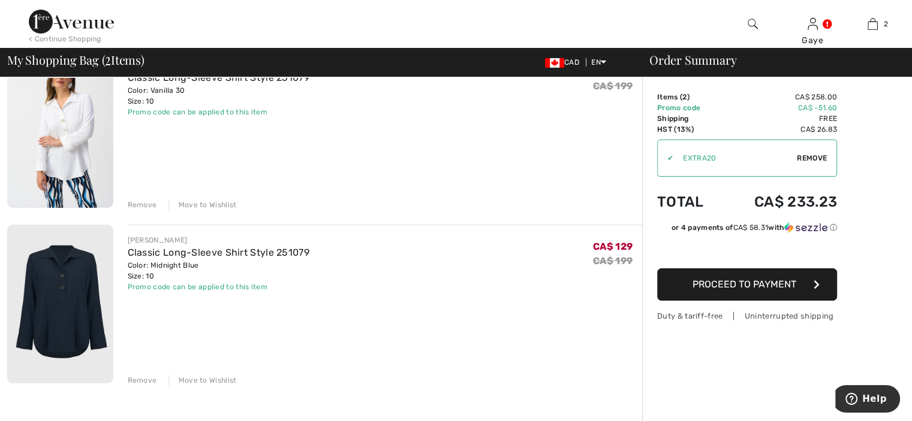
click at [144, 378] on div "Remove" at bounding box center [142, 380] width 29 height 11
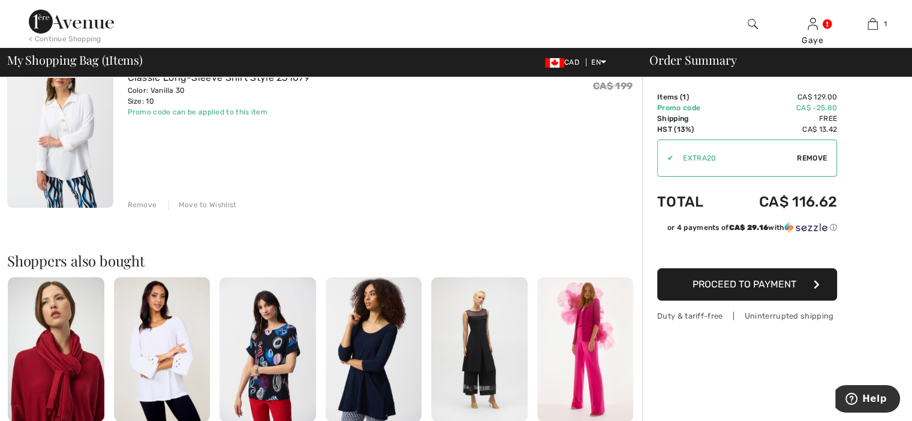
click at [89, 164] on img at bounding box center [60, 129] width 106 height 158
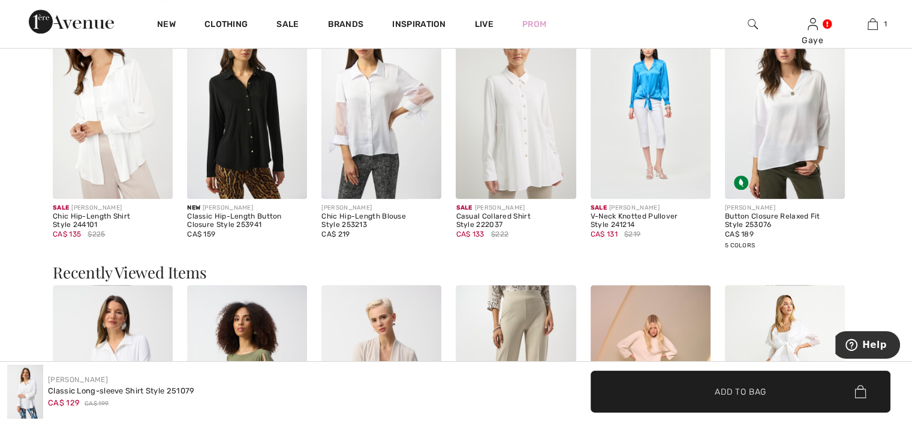
scroll to position [1279, 0]
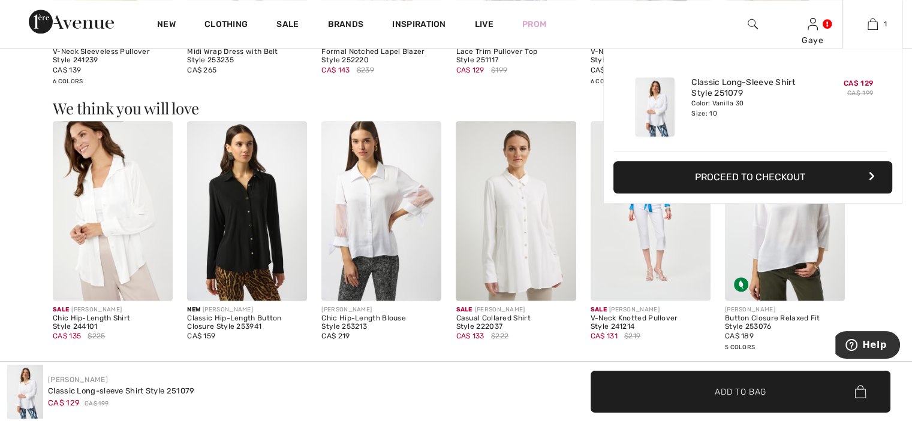
click at [808, 173] on button "Proceed to Checkout" at bounding box center [752, 177] width 279 height 32
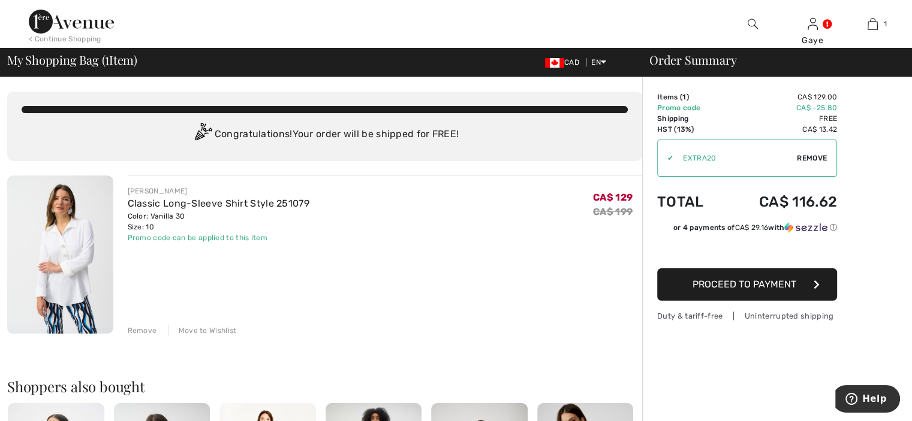
click at [779, 281] on span "Proceed to Payment" at bounding box center [744, 284] width 104 height 11
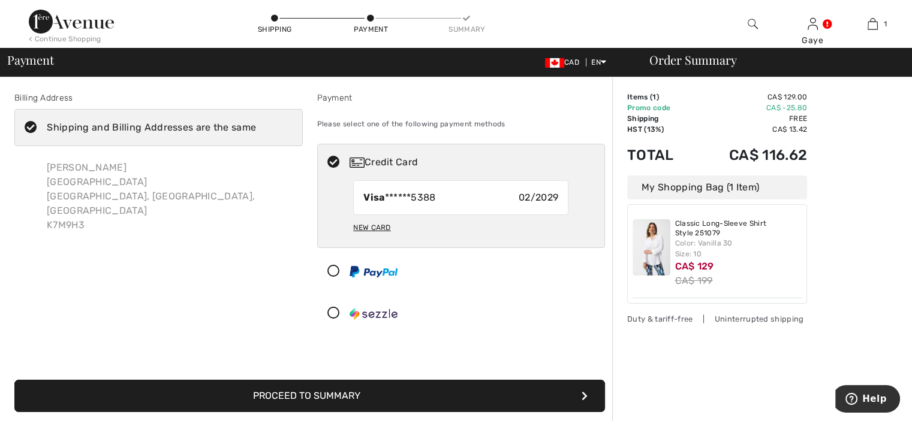
click at [449, 399] on button "Proceed to Summary" at bounding box center [309, 396] width 590 height 32
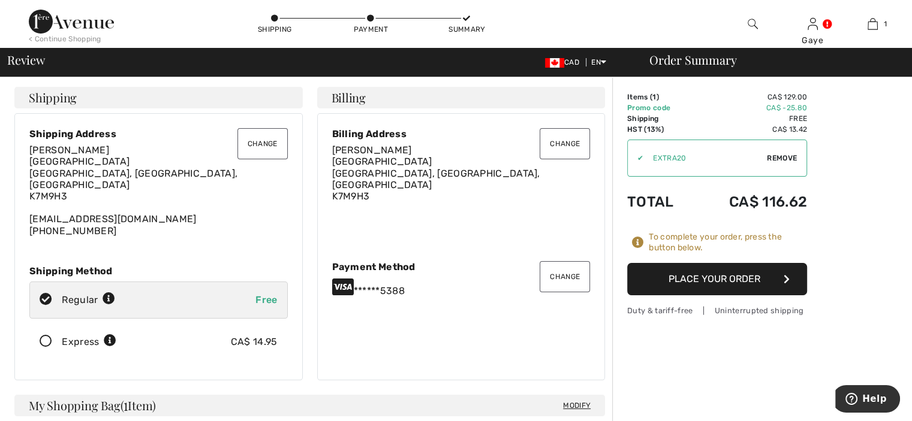
click at [738, 274] on button "Place Your Order" at bounding box center [717, 279] width 180 height 32
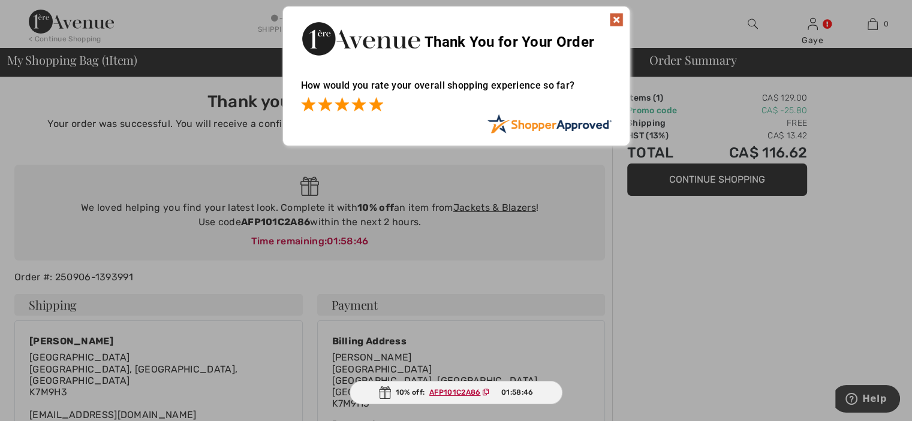
click at [375, 104] on span at bounding box center [376, 104] width 14 height 14
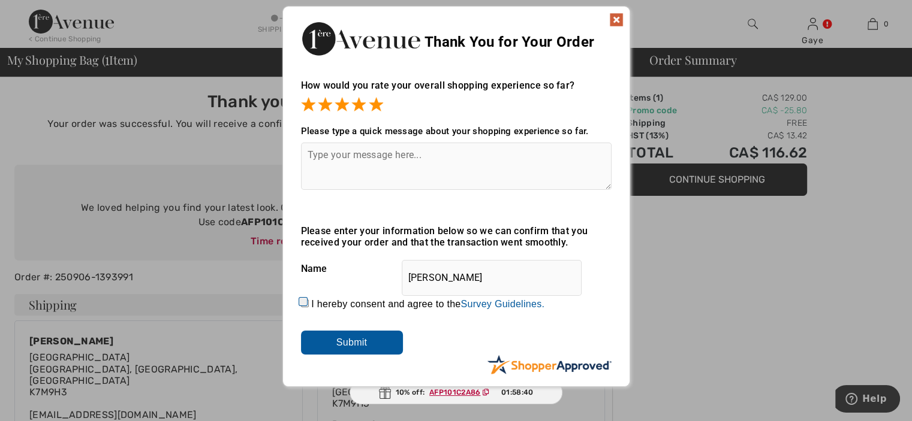
click at [616, 17] on img at bounding box center [616, 20] width 14 height 14
